Goal: Use online tool/utility: Utilize a website feature to perform a specific function

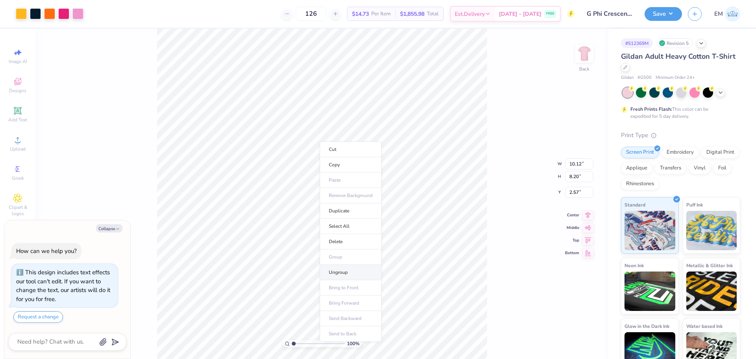
click at [338, 271] on li "Ungroup" at bounding box center [351, 272] width 62 height 15
click at [665, 11] on button "Save" at bounding box center [663, 13] width 37 height 14
type textarea "x"
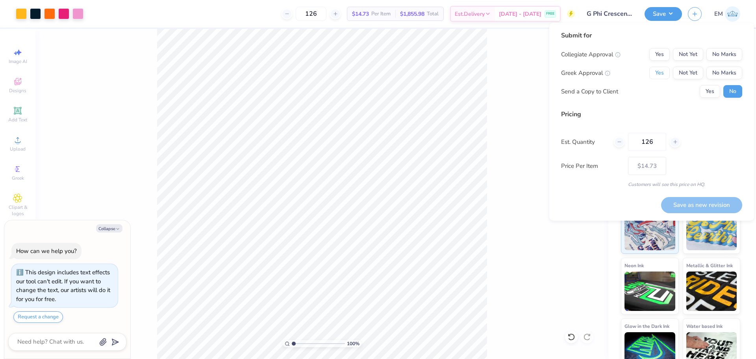
drag, startPoint x: 658, startPoint y: 77, endPoint x: 704, endPoint y: 62, distance: 48.4
click at [658, 77] on button "Yes" at bounding box center [659, 73] width 20 height 13
click at [719, 56] on button "No Marks" at bounding box center [724, 54] width 36 height 13
click at [724, 204] on button "Save as new revision" at bounding box center [701, 205] width 81 height 16
type input "$14.73"
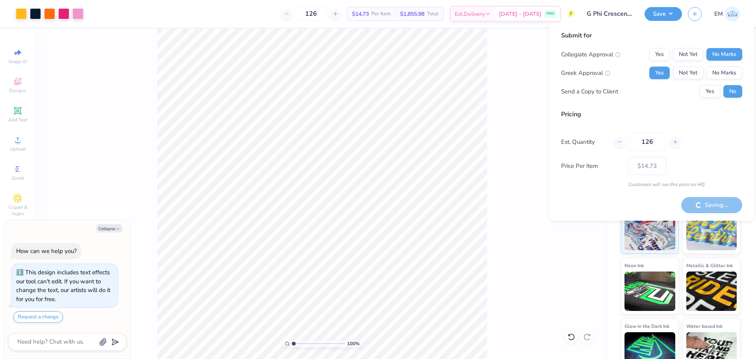
type textarea "x"
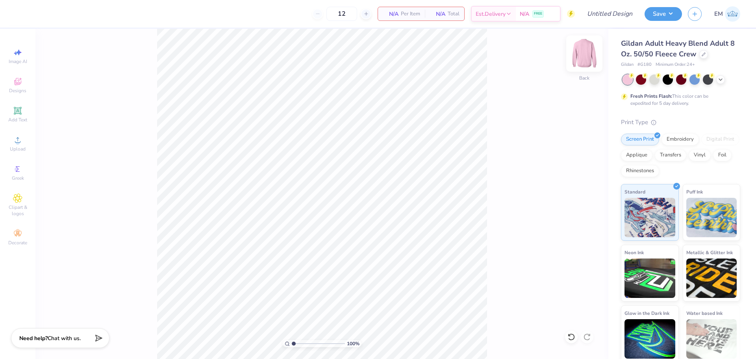
click at [583, 51] on img at bounding box center [584, 53] width 31 height 31
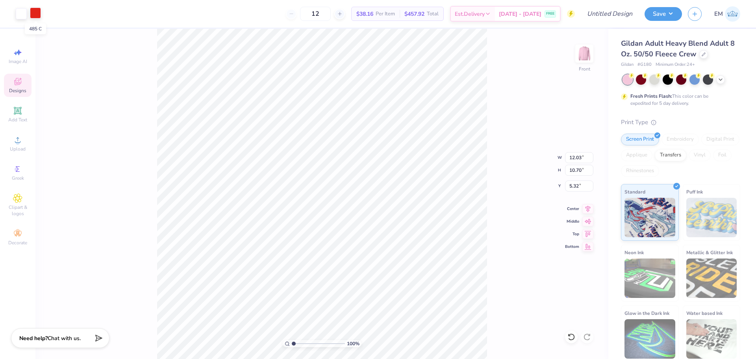
click at [37, 12] on div at bounding box center [35, 12] width 11 height 11
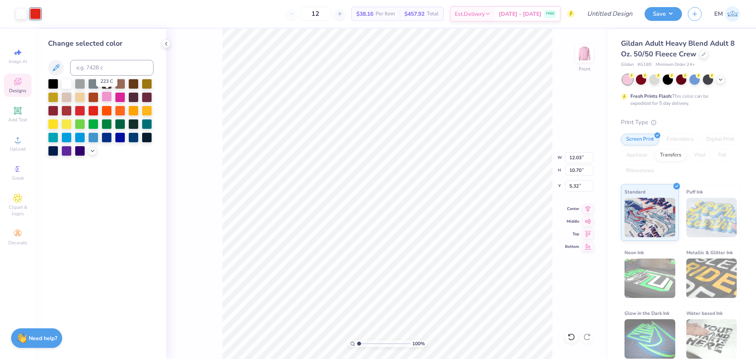
click at [107, 96] on div at bounding box center [107, 96] width 10 height 10
type input "3.98"
click at [704, 51] on div at bounding box center [703, 53] width 9 height 9
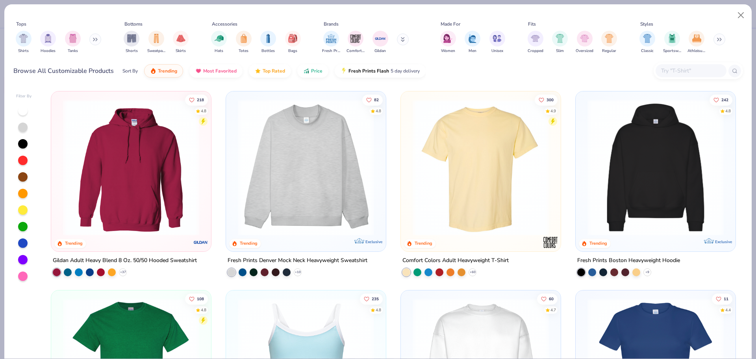
click at [493, 167] on img at bounding box center [481, 167] width 144 height 136
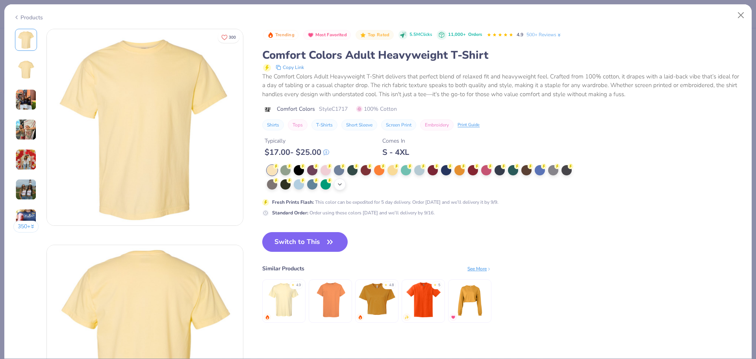
click at [344, 183] on div "+ 38" at bounding box center [340, 184] width 12 height 12
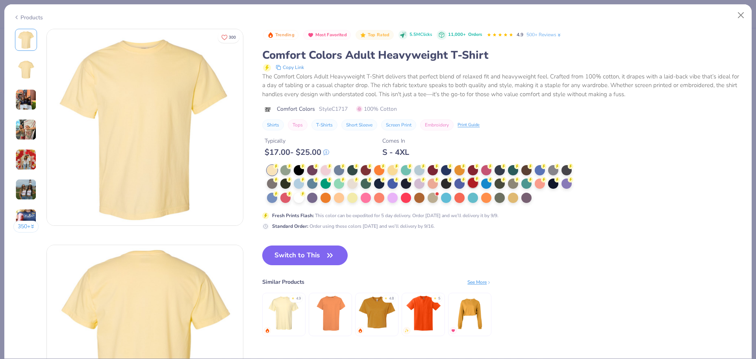
click at [475, 181] on icon at bounding box center [477, 179] width 6 height 6
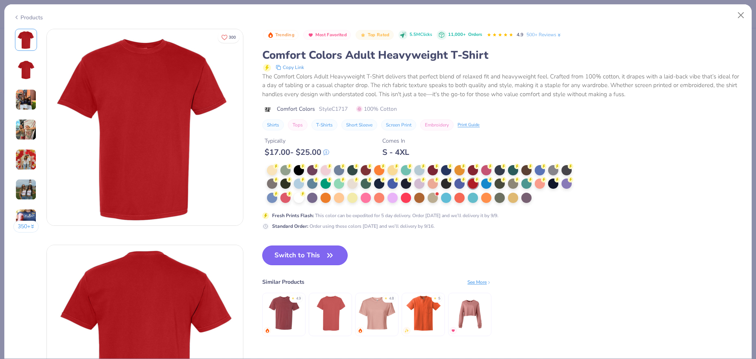
click at [288, 255] on button "Switch to This" at bounding box center [304, 255] width 85 height 20
click at [304, 254] on button "Switch to This" at bounding box center [304, 255] width 85 height 20
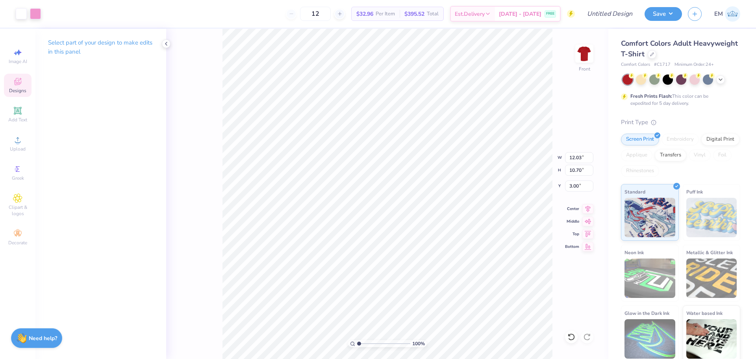
type input "3.00"
